Goal: Task Accomplishment & Management: Complete application form

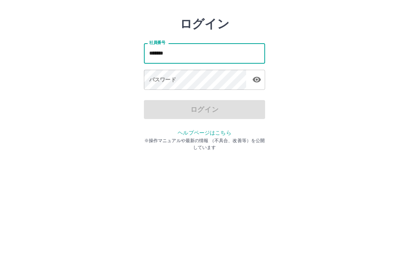
type input "*******"
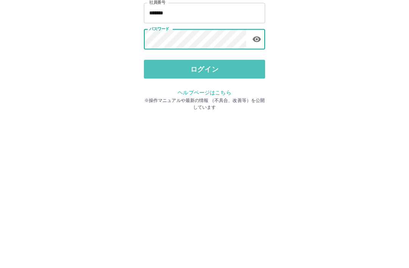
click at [219, 131] on button "ログイン" at bounding box center [204, 140] width 121 height 19
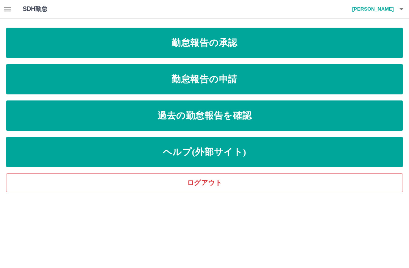
click at [254, 83] on link "勤怠報告の申請" at bounding box center [204, 79] width 397 height 30
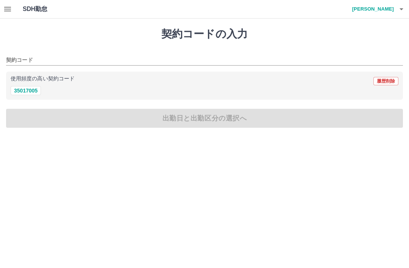
click at [36, 94] on button "35017005" at bounding box center [26, 90] width 30 height 9
type input "********"
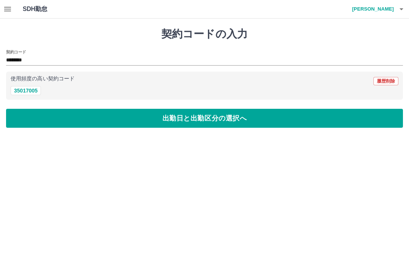
click at [189, 122] on button "出勤日と出勤区分の選択へ" at bounding box center [204, 118] width 397 height 19
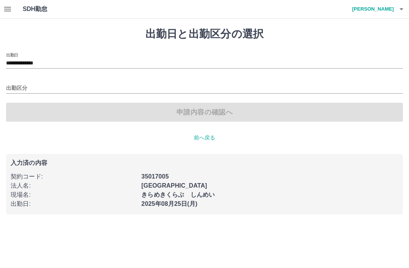
click at [22, 91] on input "出勤区分" at bounding box center [204, 88] width 397 height 9
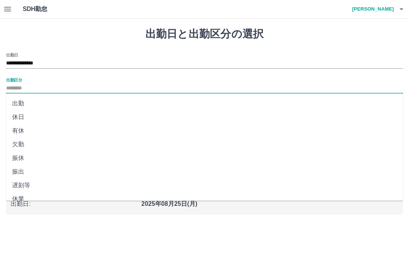
click at [22, 102] on li "出勤" at bounding box center [204, 104] width 397 height 14
type input "**"
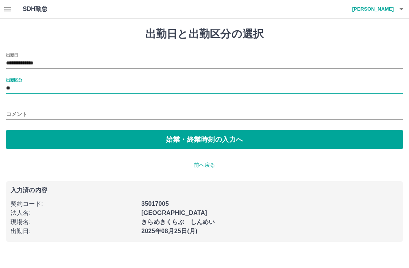
click at [196, 143] on button "始業・終業時刻の入力へ" at bounding box center [204, 139] width 397 height 19
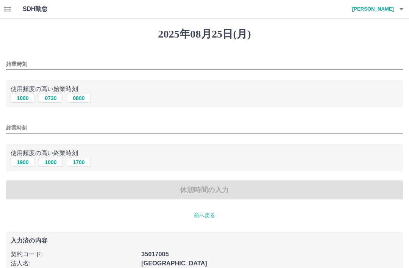
click at [56, 61] on input "始業時刻" at bounding box center [204, 64] width 397 height 11
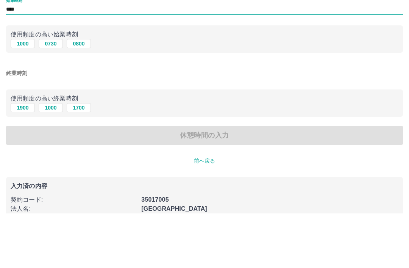
type input "****"
click at [51, 122] on input "終業時刻" at bounding box center [204, 127] width 397 height 11
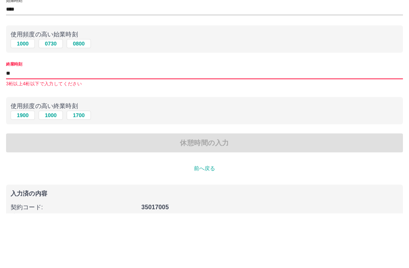
type input "*"
click at [6, 152] on div "使用頻度の高い終業時刻 1900 1000 1700" at bounding box center [204, 166] width 397 height 28
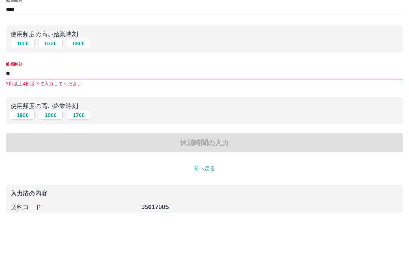
scroll to position [26, 0]
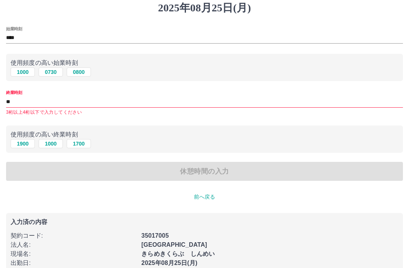
click at [36, 102] on input "**" at bounding box center [204, 101] width 397 height 11
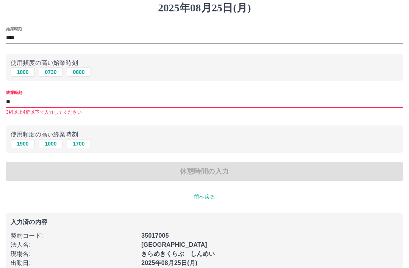
type input "*"
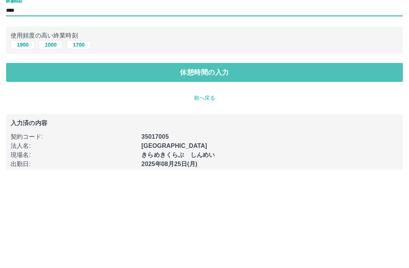
type input "****"
click at [217, 162] on button "休憩時間の入力" at bounding box center [204, 171] width 397 height 19
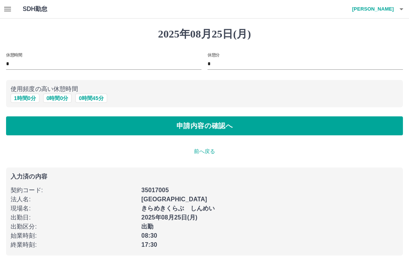
click at [22, 97] on button "1 時間 0 分" at bounding box center [25, 98] width 29 height 9
type input "*"
click at [231, 125] on button "申請内容の確認へ" at bounding box center [204, 125] width 397 height 19
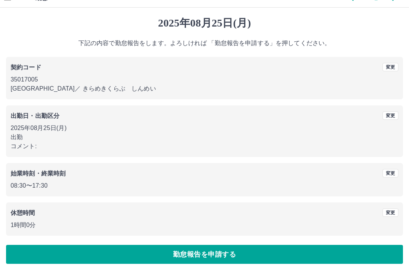
scroll to position [11, 0]
click at [223, 258] on button "勤怠報告を申請する" at bounding box center [204, 254] width 397 height 19
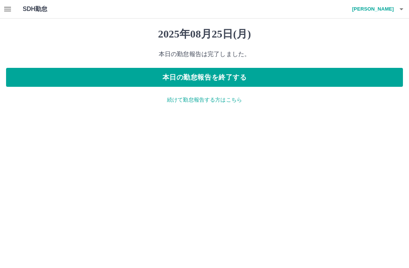
click at [10, 13] on icon "button" at bounding box center [7, 9] width 9 height 9
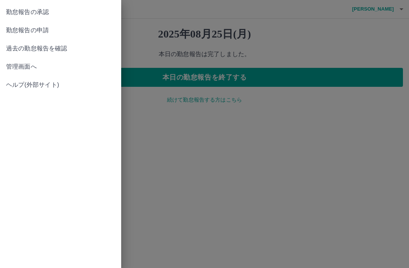
click at [73, 45] on span "過去の勤怠報告を確認" at bounding box center [60, 48] width 109 height 9
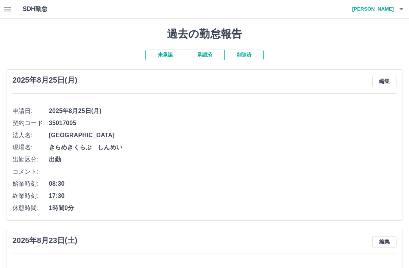
click at [209, 55] on button "承認済" at bounding box center [204, 55] width 39 height 11
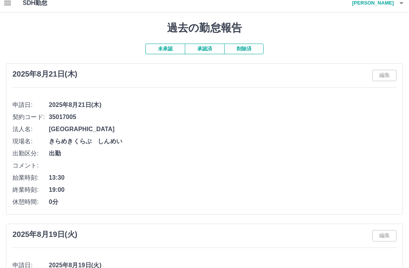
scroll to position [7, 0]
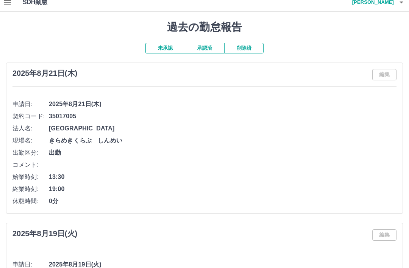
click at [165, 52] on button "未承認" at bounding box center [165, 48] width 39 height 11
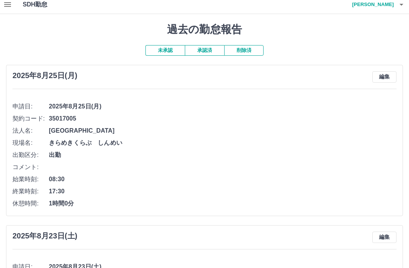
scroll to position [0, 0]
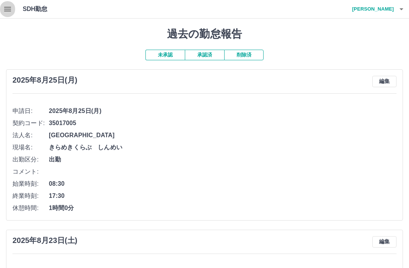
click at [9, 7] on icon "button" at bounding box center [7, 9] width 7 height 5
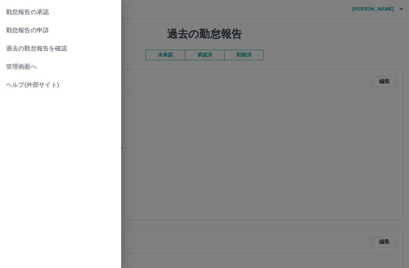
click at [405, 5] on div at bounding box center [204, 134] width 409 height 268
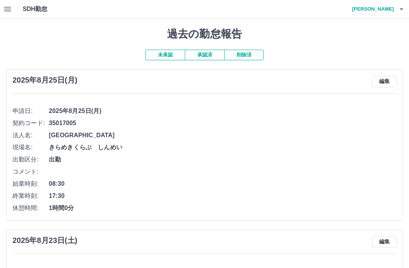
click at [400, 6] on icon "button" at bounding box center [401, 9] width 9 height 9
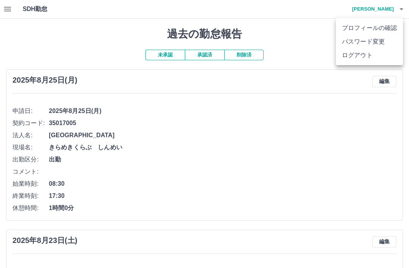
click at [363, 59] on li "ログアウト" at bounding box center [369, 56] width 67 height 14
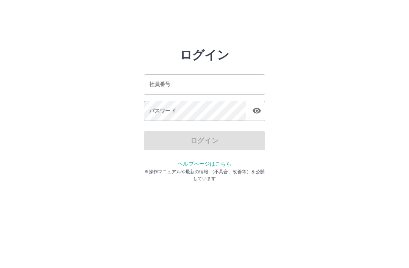
click at [151, 169] on html "ログイン 社員番号 社員番号 パスワード パスワード ログイン ヘルプページはこちら ※操作マニュアルや最新の情報 （不具合、改善等）を公開しています" at bounding box center [204, 84] width 409 height 169
